Goal: Information Seeking & Learning: Learn about a topic

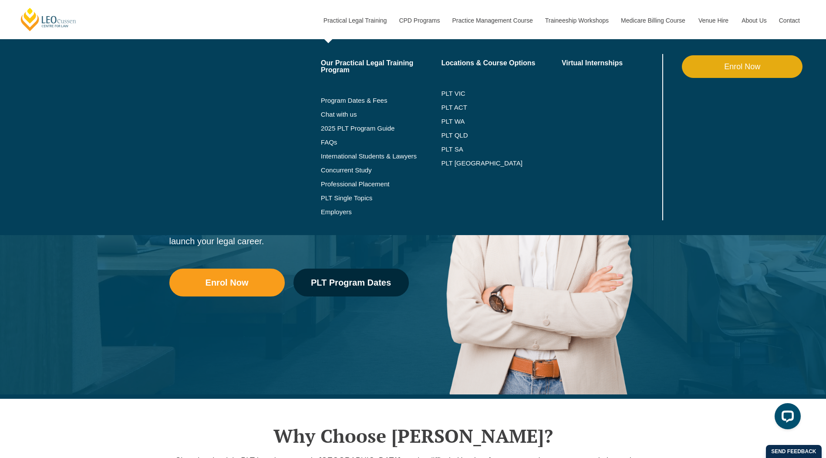
scroll to position [44, 0]
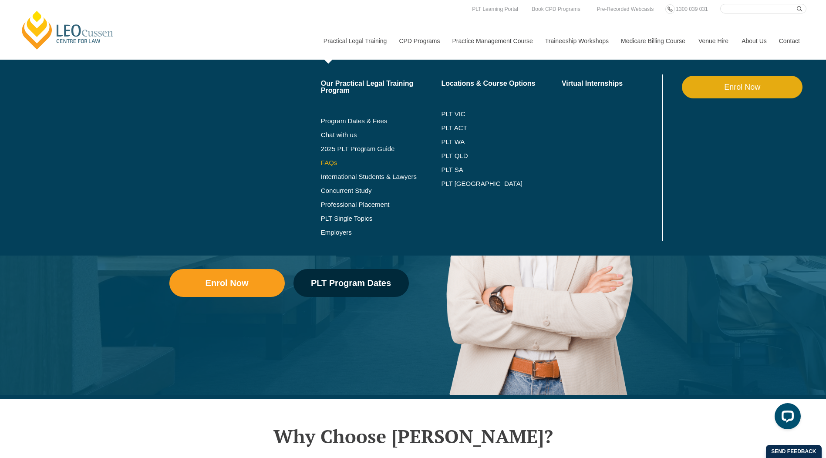
click at [332, 160] on link "FAQs" at bounding box center [381, 162] width 121 height 7
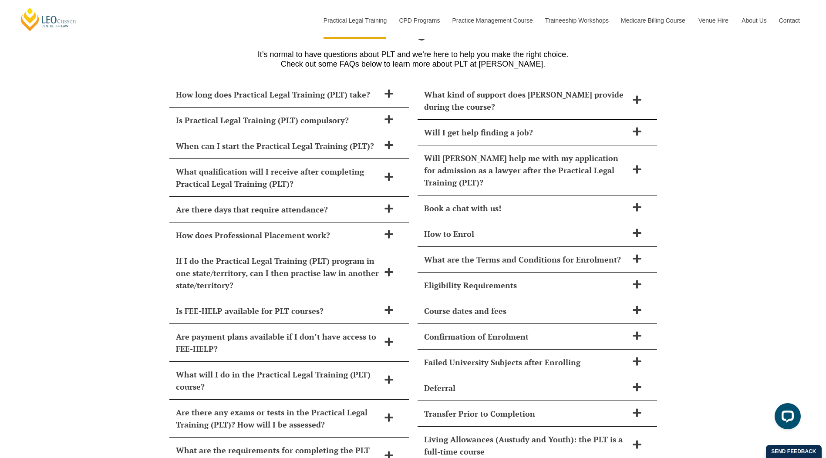
scroll to position [3809, 0]
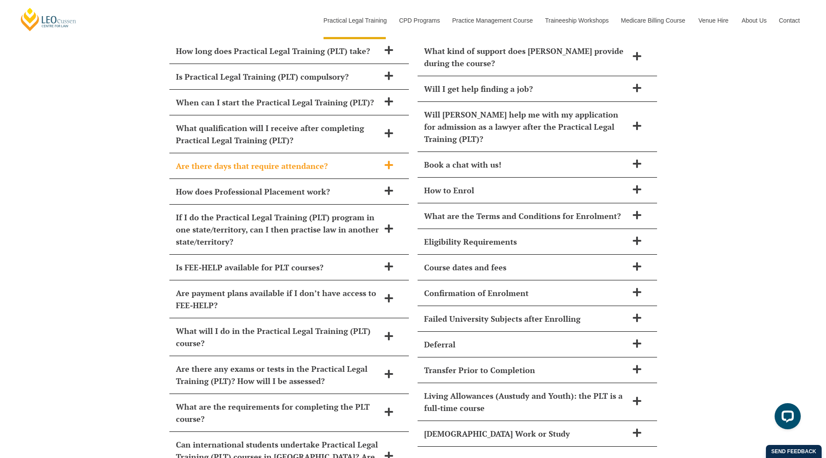
click at [273, 160] on h2 "Are there days that require attendance?" at bounding box center [278, 166] width 204 height 12
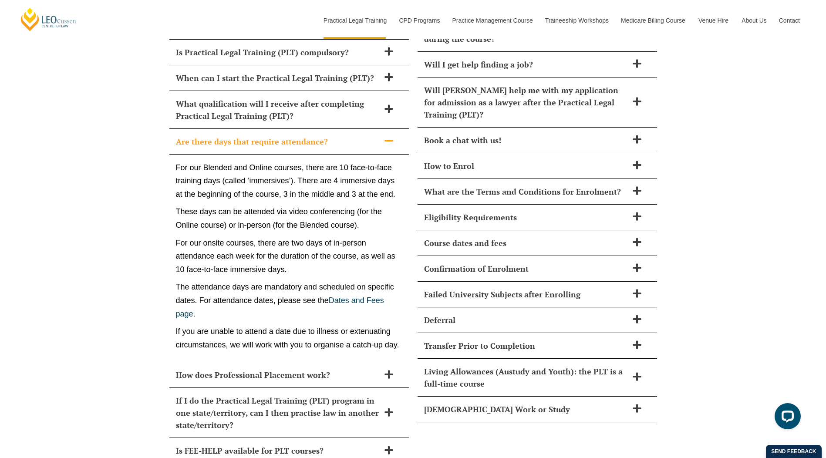
scroll to position [3896, 0]
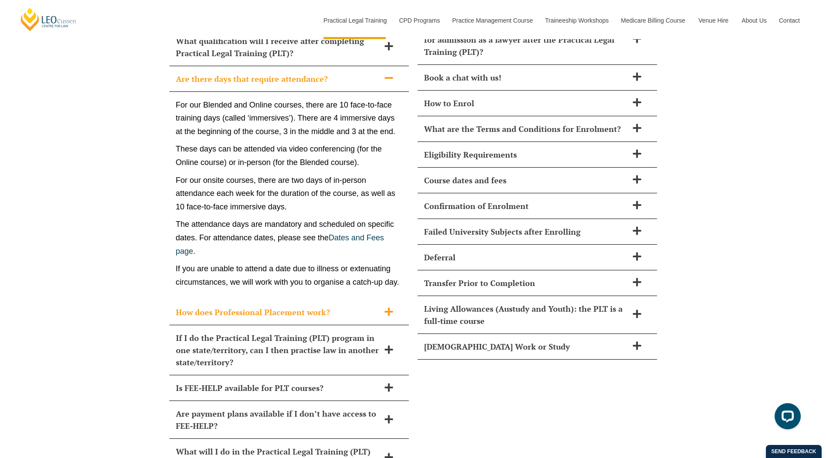
click at [242, 306] on h2 "How does Professional Placement work?" at bounding box center [278, 312] width 204 height 12
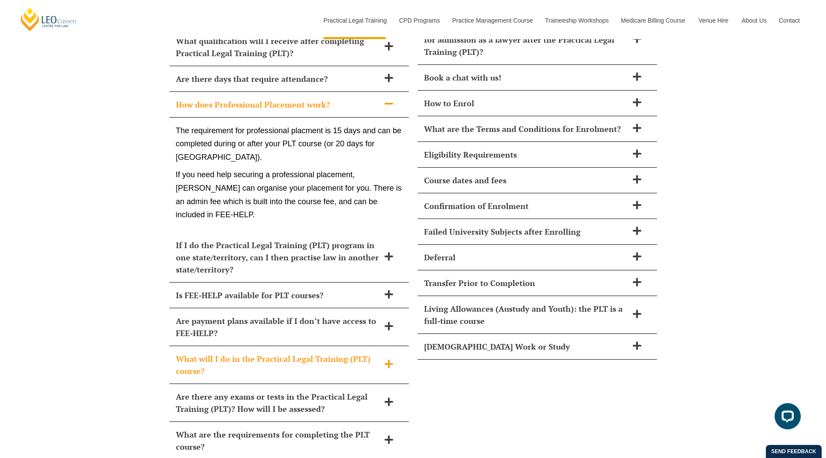
click at [277, 353] on h2 "What will I do in the Practical Legal Training (PLT) course?" at bounding box center [278, 365] width 204 height 24
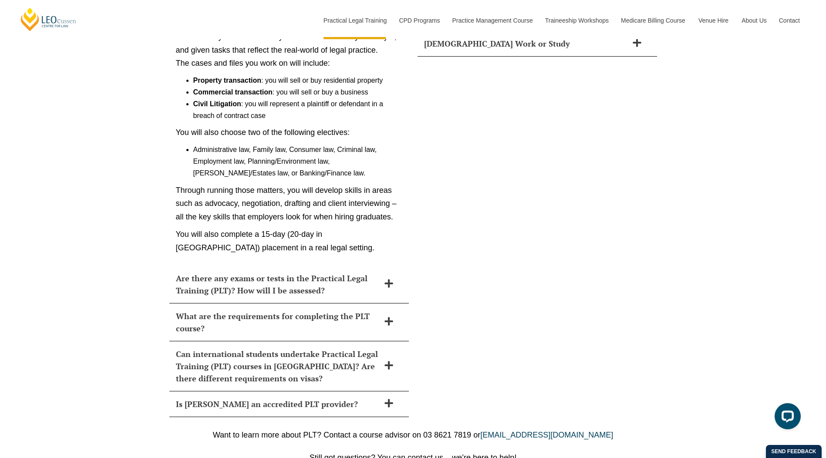
scroll to position [4200, 0]
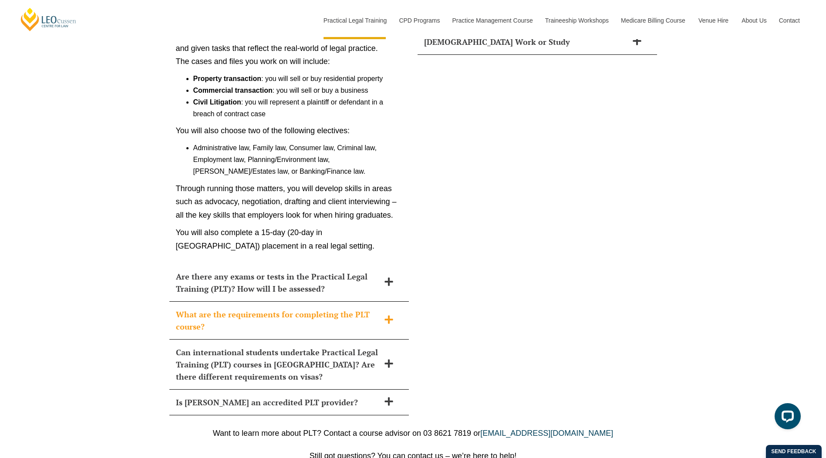
click at [356, 308] on h2 "What are the requirements for completing the PLT course?" at bounding box center [278, 320] width 204 height 24
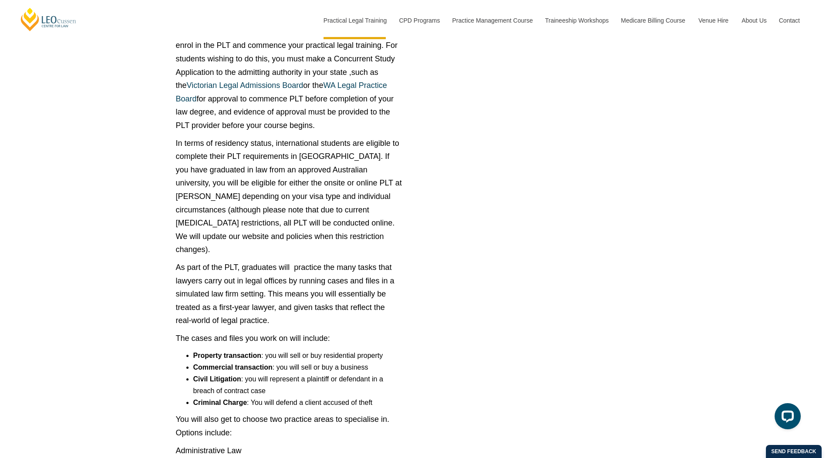
scroll to position [4368, 0]
